Goal: Book appointment/travel/reservation

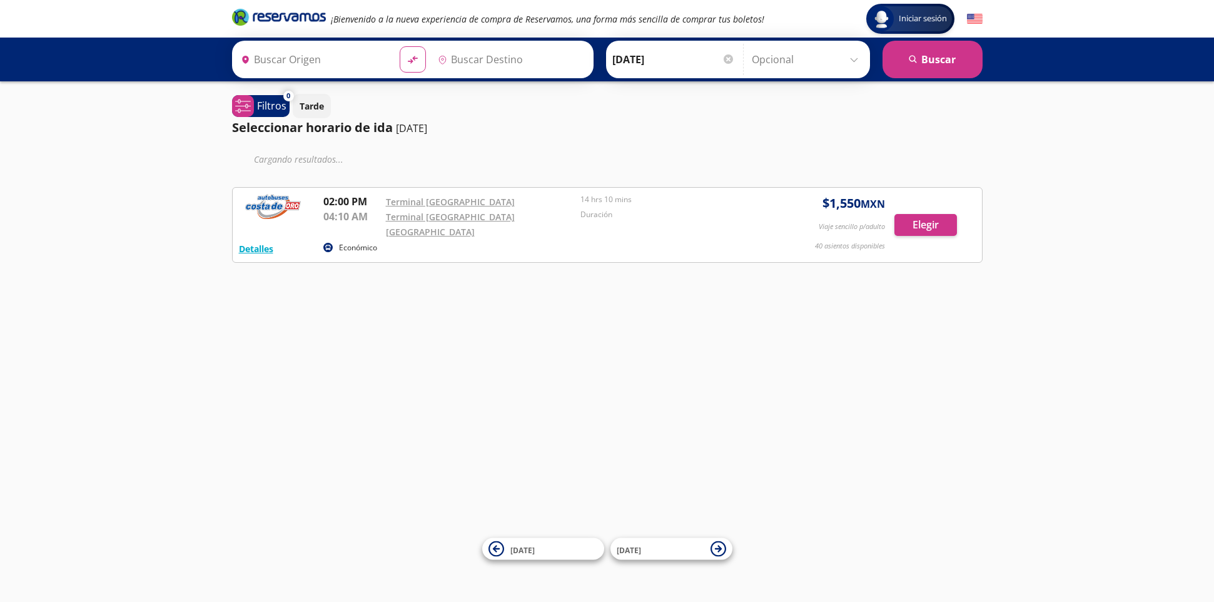
type input "[GEOGRAPHIC_DATA], [GEOGRAPHIC_DATA]"
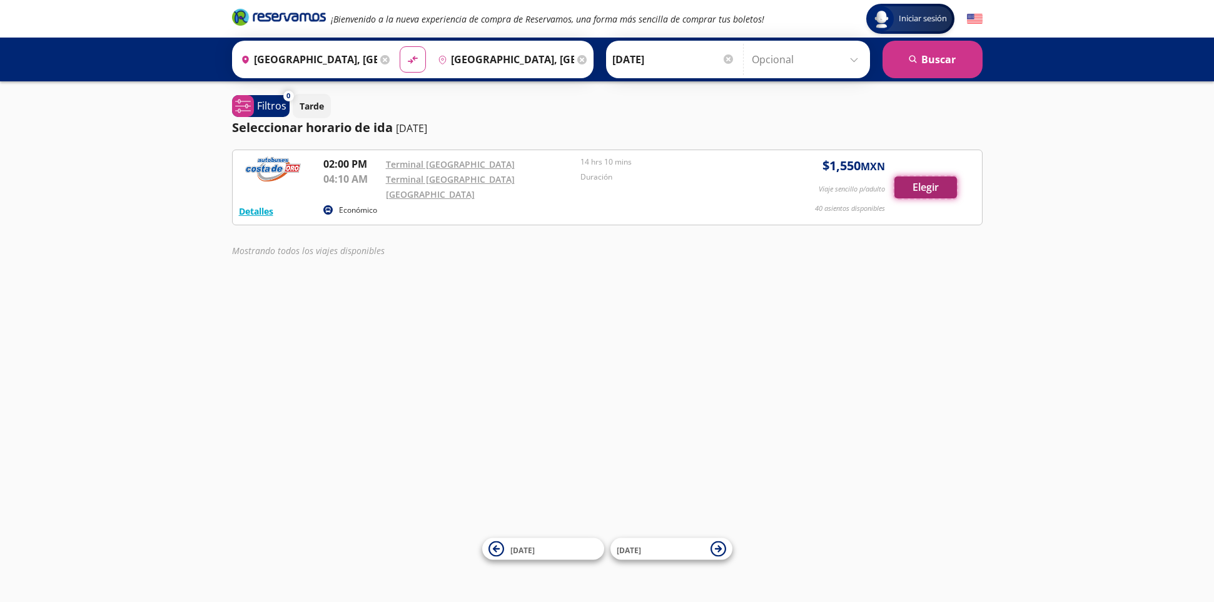
click at [919, 183] on button "Elegir" at bounding box center [925, 187] width 63 height 22
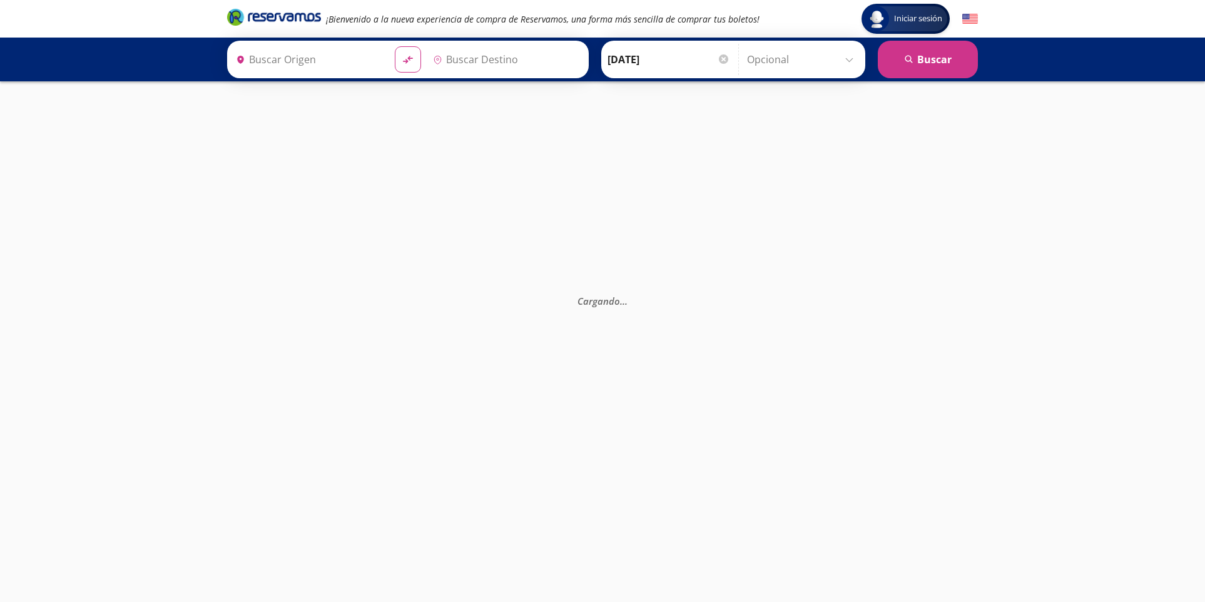
type input "[GEOGRAPHIC_DATA], [GEOGRAPHIC_DATA]"
